Goal: Information Seeking & Learning: Find specific fact

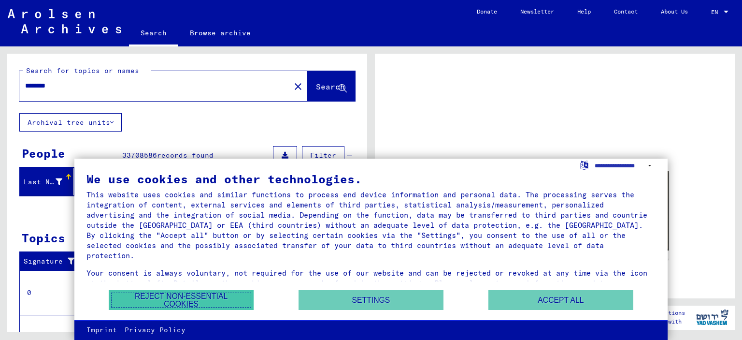
click at [217, 299] on button "Reject non-essential cookies" at bounding box center [181, 300] width 145 height 20
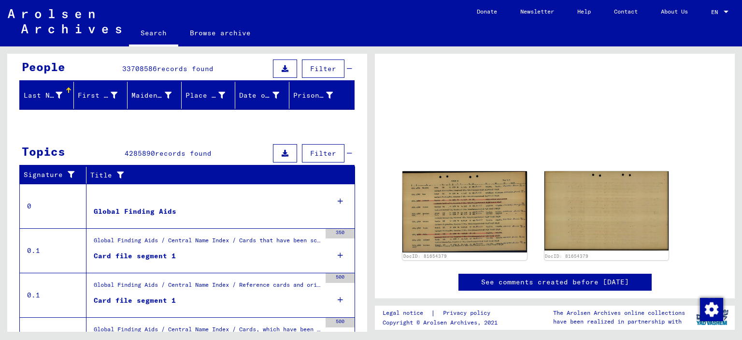
scroll to position [87, 0]
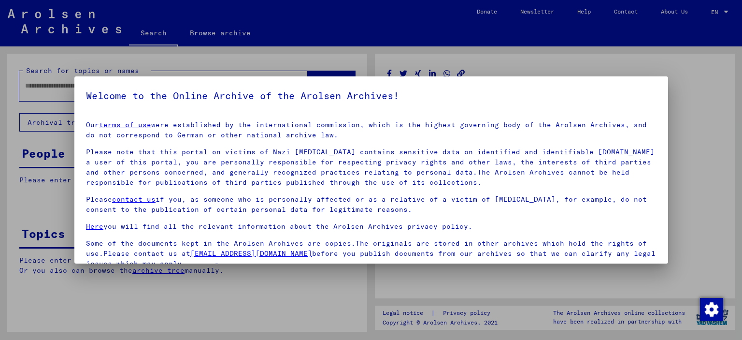
type input "********"
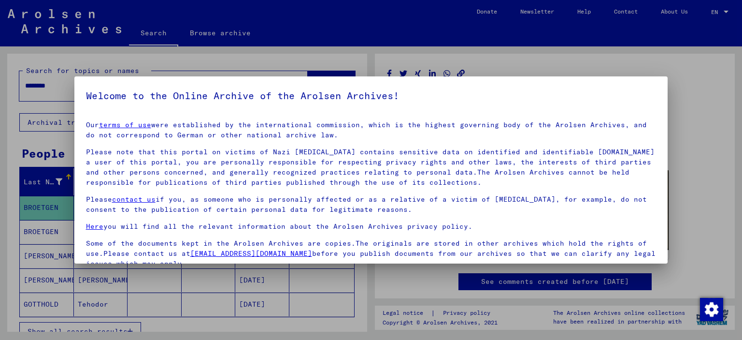
scroll to position [81, 0]
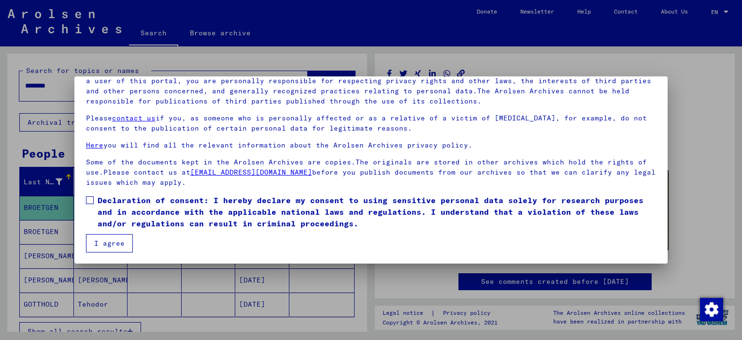
click at [112, 243] on button "I agree" at bounding box center [109, 243] width 47 height 18
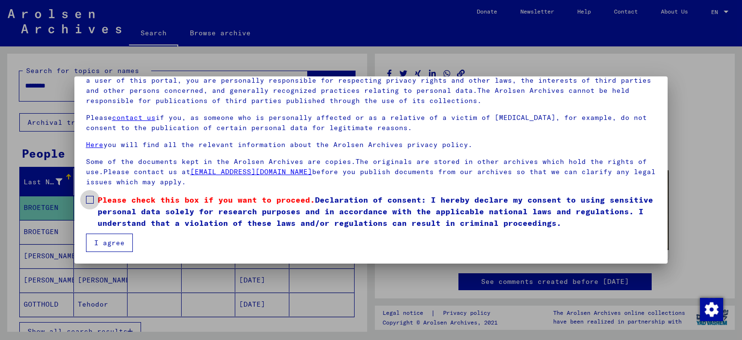
click at [90, 200] on span at bounding box center [90, 200] width 8 height 8
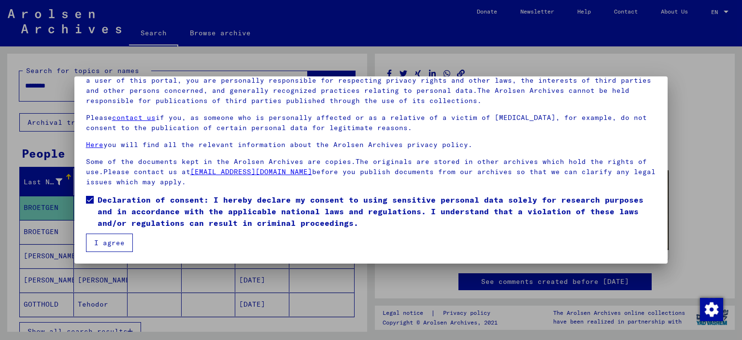
click at [112, 240] on button "I agree" at bounding box center [109, 242] width 47 height 18
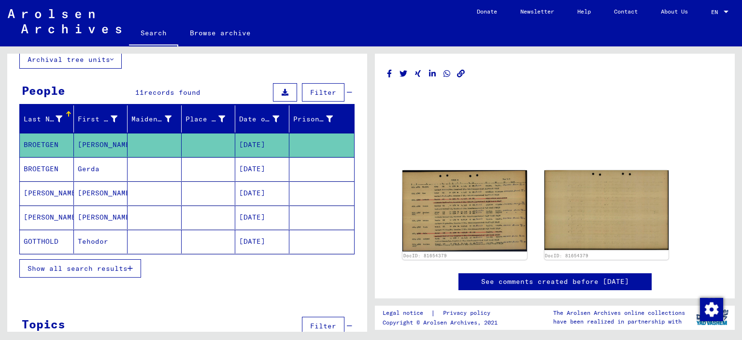
scroll to position [85, 0]
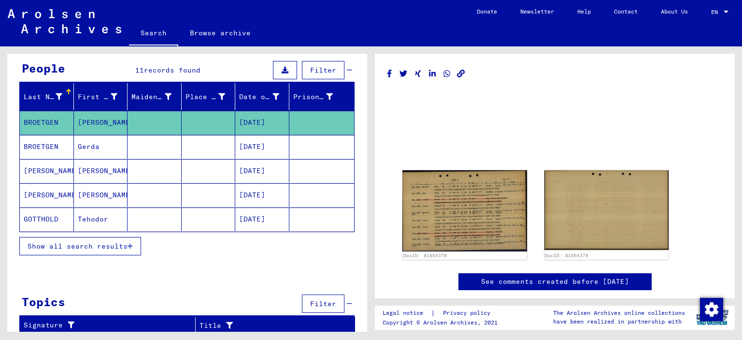
click at [207, 262] on div "Last Name First Name Maiden Name Place of Birth Date of Birth Prisoner # [PERSO…" at bounding box center [187, 175] width 360 height 185
click at [236, 259] on div "Last Name First Name Maiden Name Place of Birth Date of Birth Prisoner # [PERSO…" at bounding box center [187, 175] width 360 height 185
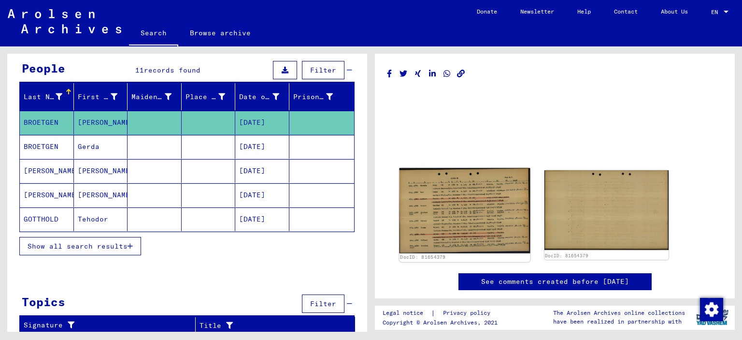
click at [461, 198] on img at bounding box center [465, 210] width 130 height 85
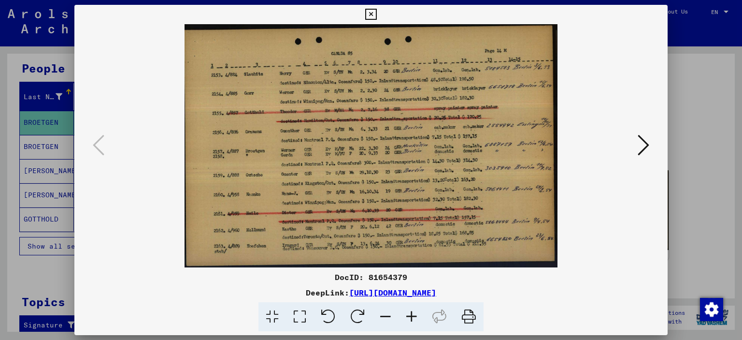
click at [637, 147] on button at bounding box center [643, 146] width 17 height 28
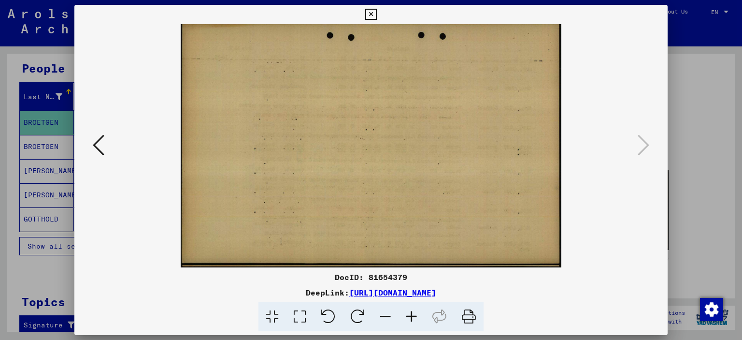
click at [376, 11] on icon at bounding box center [370, 15] width 11 height 12
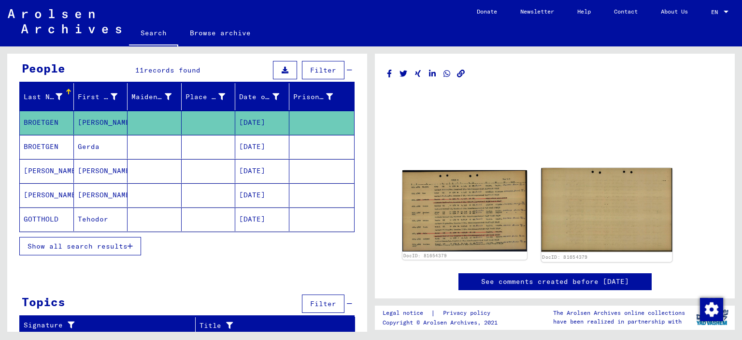
scroll to position [0, 0]
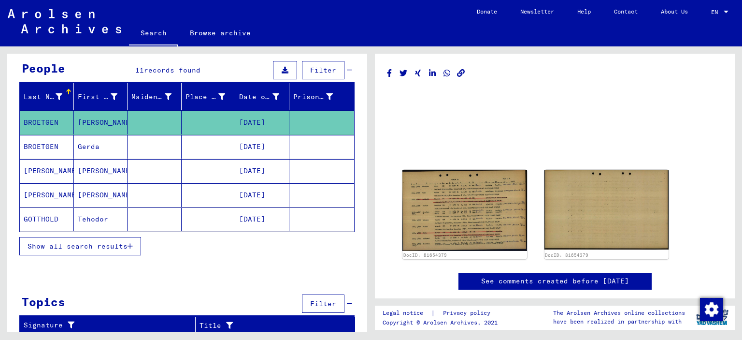
drag, startPoint x: 112, startPoint y: 178, endPoint x: 106, endPoint y: 242, distance: 64.1
click at [106, 242] on span "Show all search results" at bounding box center [78, 246] width 100 height 9
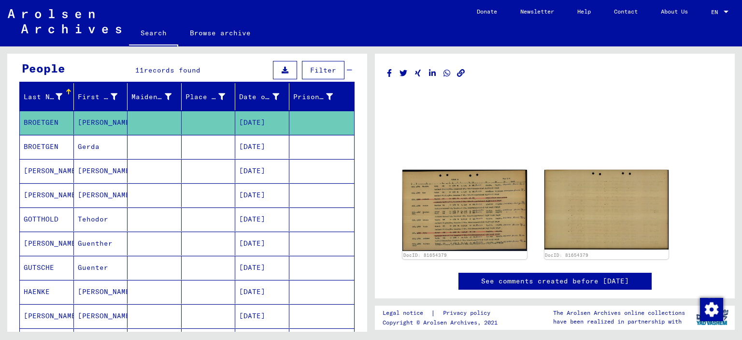
click at [106, 242] on mat-cell "Guenther" at bounding box center [101, 244] width 54 height 24
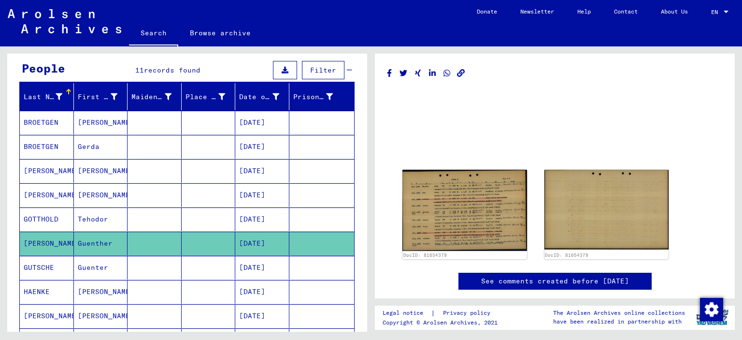
click at [106, 242] on mat-cell "Guenther" at bounding box center [101, 244] width 54 height 24
click at [142, 243] on mat-cell at bounding box center [155, 244] width 54 height 24
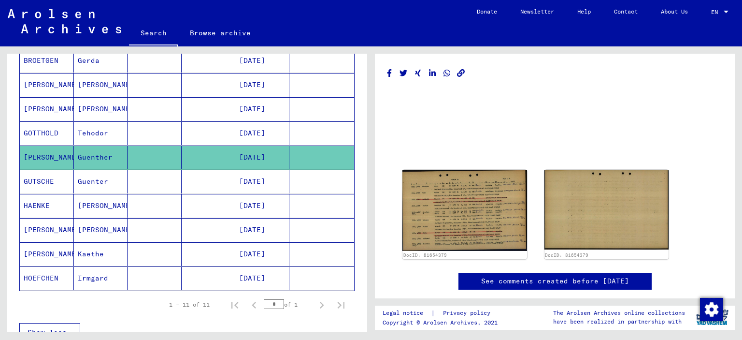
scroll to position [205, 0]
